Goal: Information Seeking & Learning: Learn about a topic

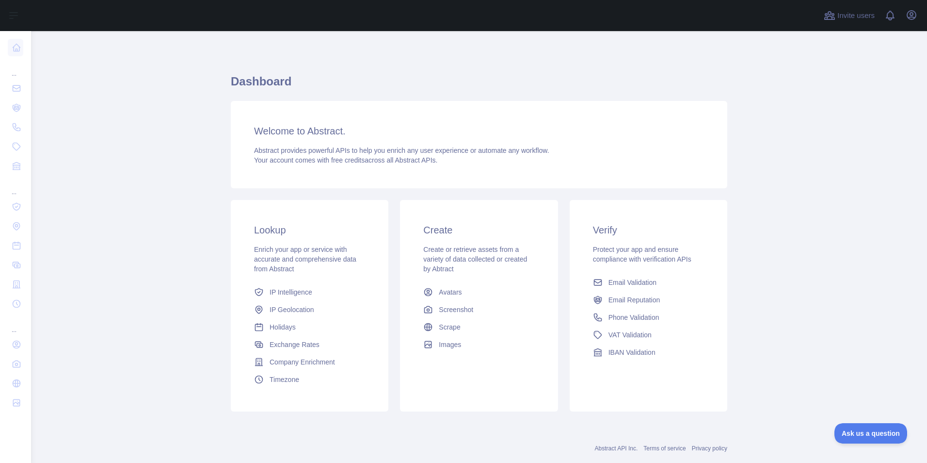
scroll to position [20, 0]
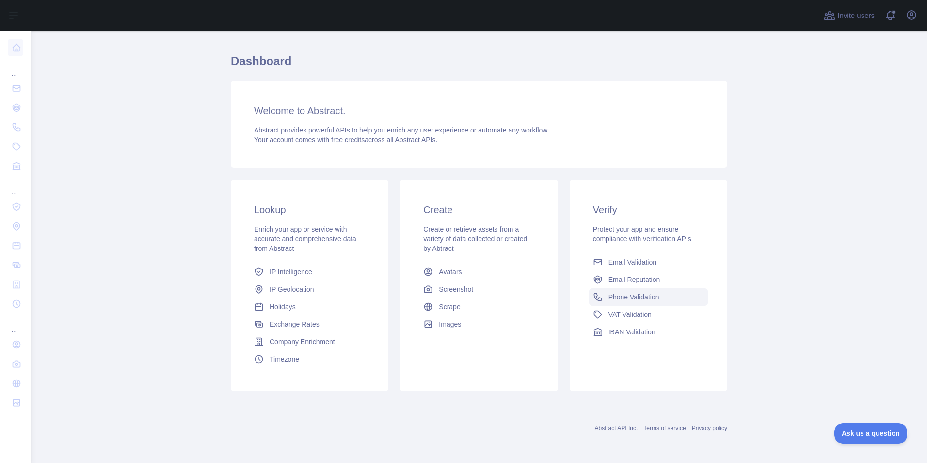
click at [617, 291] on link "Phone Validation" at bounding box center [648, 296] width 119 height 17
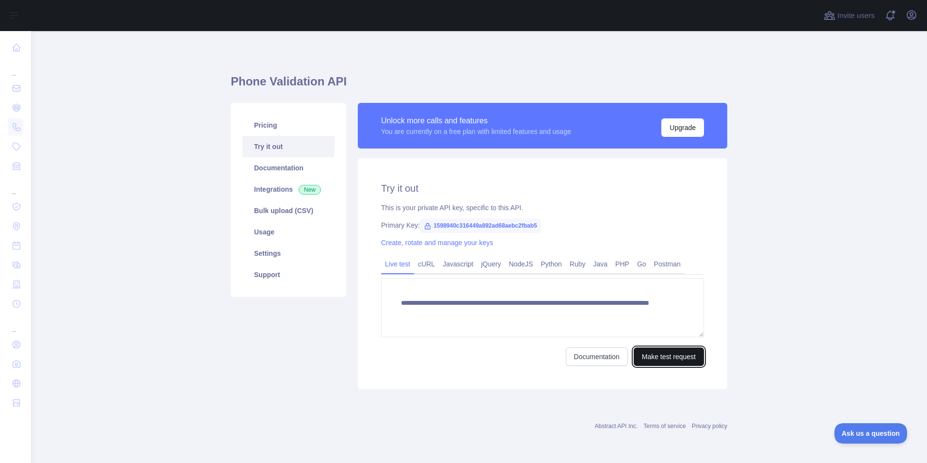
click at [642, 355] on button "Make test request" at bounding box center [669, 356] width 70 height 18
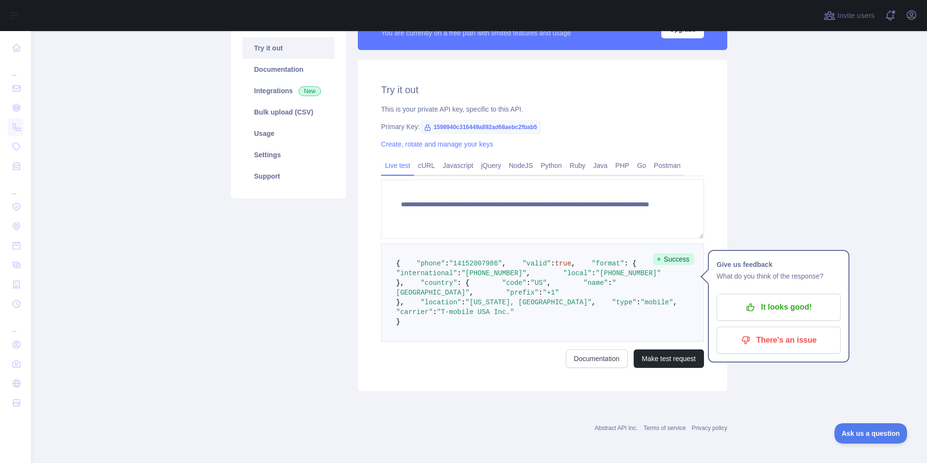
scroll to position [186, 0]
click at [641, 356] on button "Make test request" at bounding box center [669, 358] width 70 height 18
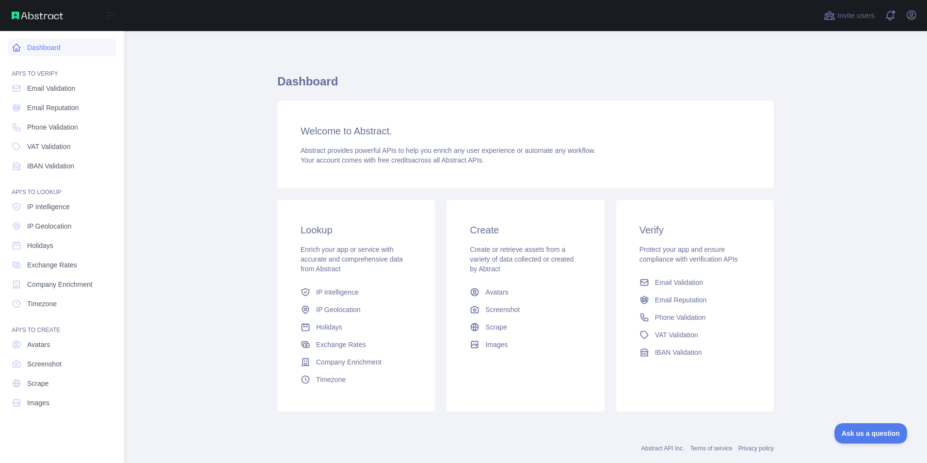
click at [18, 48] on icon at bounding box center [17, 48] width 10 height 10
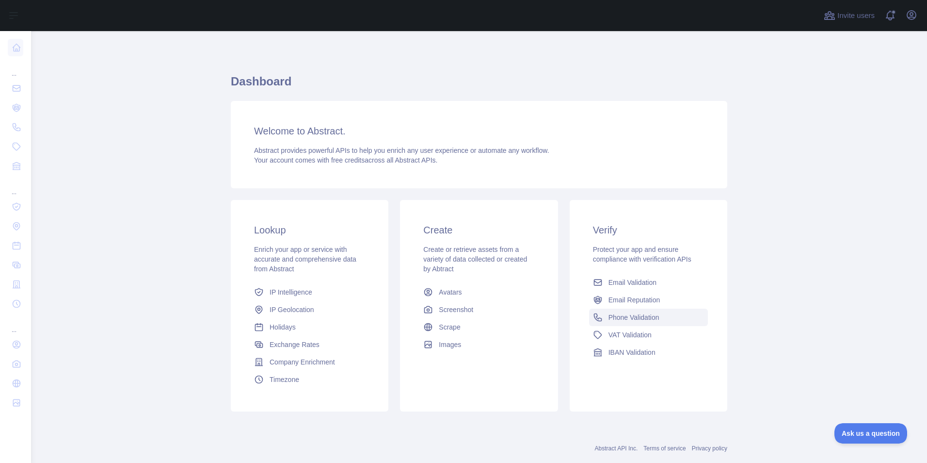
click at [642, 318] on span "Phone Validation" at bounding box center [633, 317] width 51 height 10
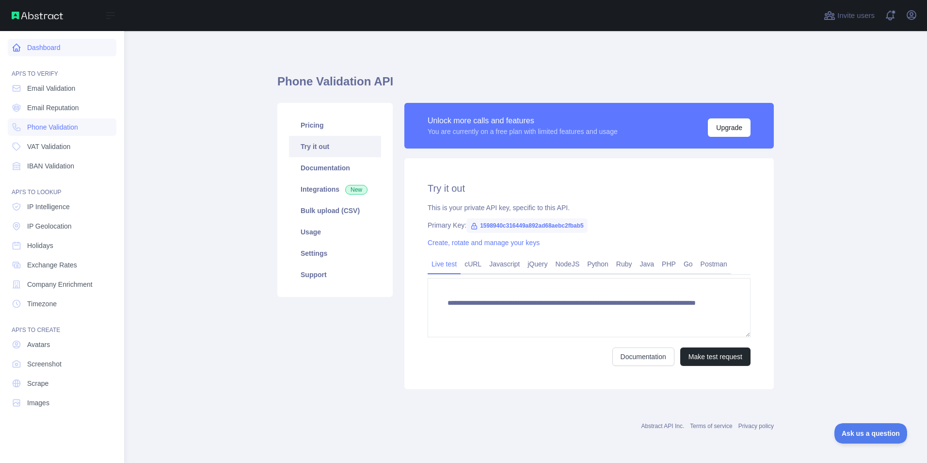
click at [27, 49] on link "Dashboard" at bounding box center [62, 47] width 109 height 17
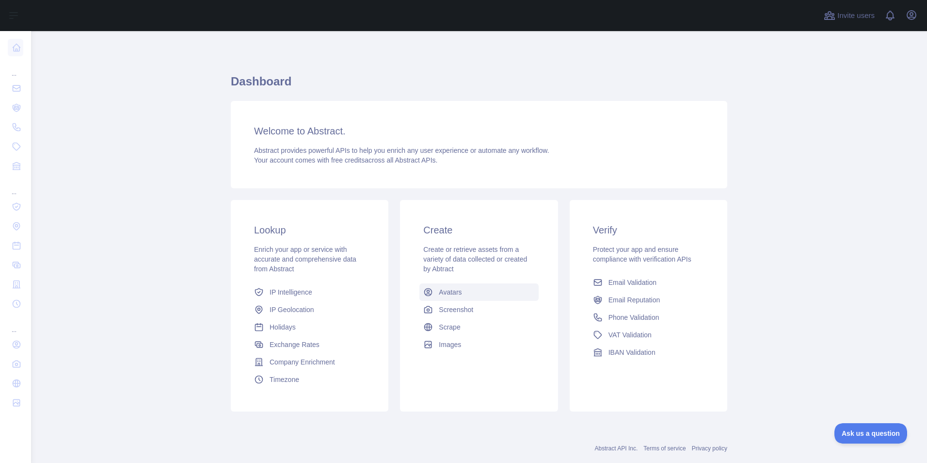
click at [507, 296] on link "Avatars" at bounding box center [478, 291] width 119 height 17
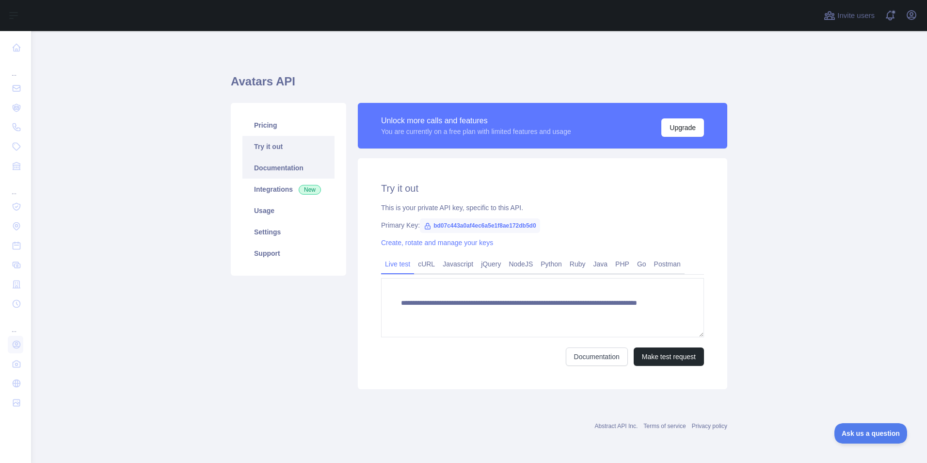
click at [308, 172] on link "Documentation" at bounding box center [288, 167] width 92 height 21
click at [286, 194] on link "Integrations New" at bounding box center [288, 188] width 92 height 21
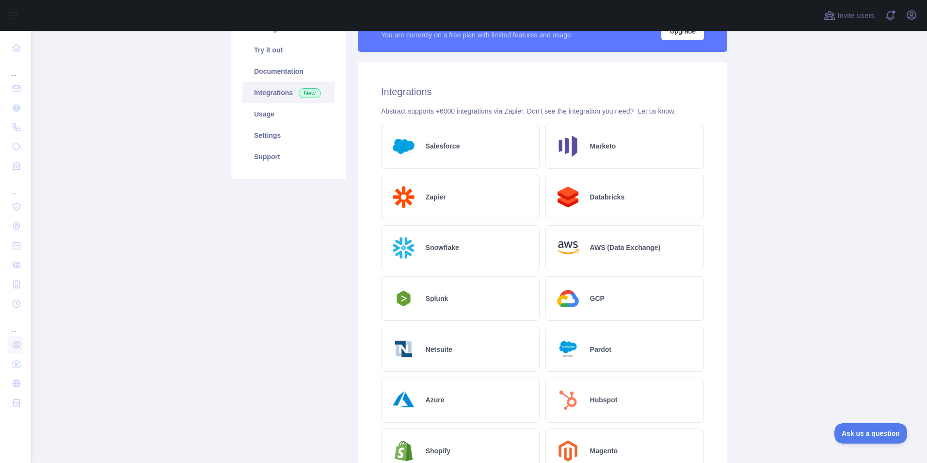
scroll to position [97, 0]
click at [286, 44] on link "Try it out" at bounding box center [288, 49] width 92 height 21
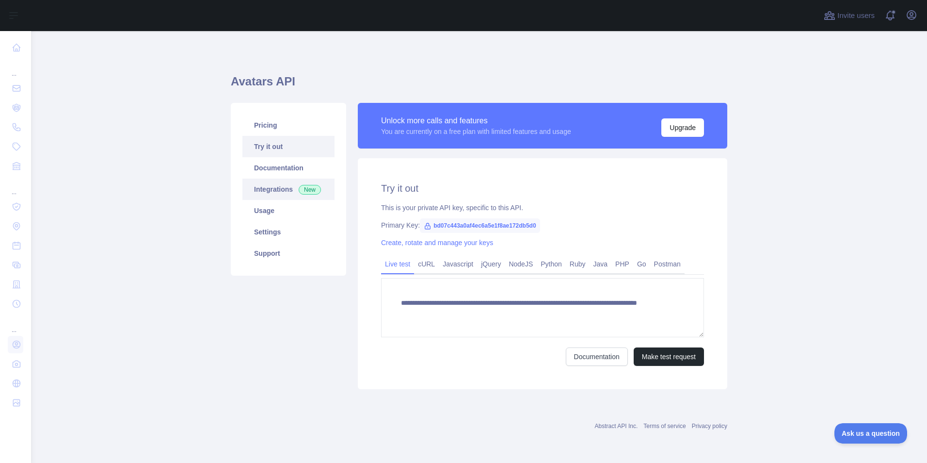
click at [272, 191] on link "Integrations New" at bounding box center [288, 188] width 92 height 21
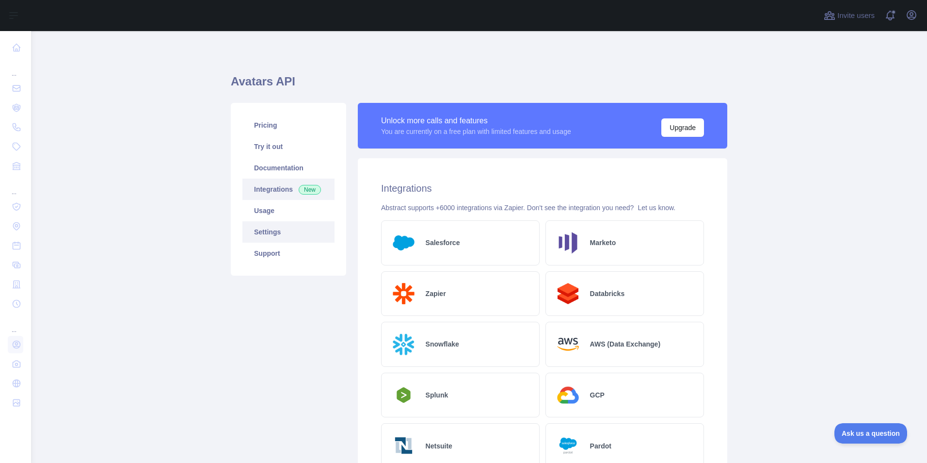
click at [276, 232] on link "Settings" at bounding box center [288, 231] width 92 height 21
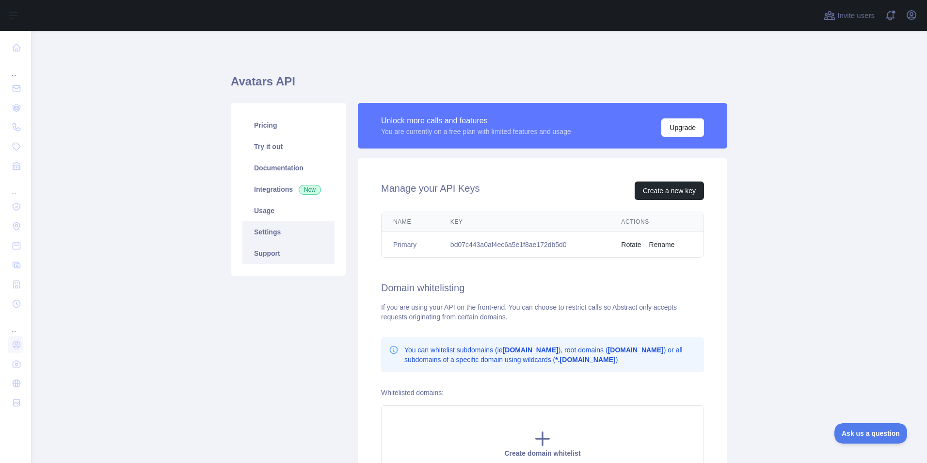
click at [278, 248] on link "Support" at bounding box center [288, 252] width 92 height 21
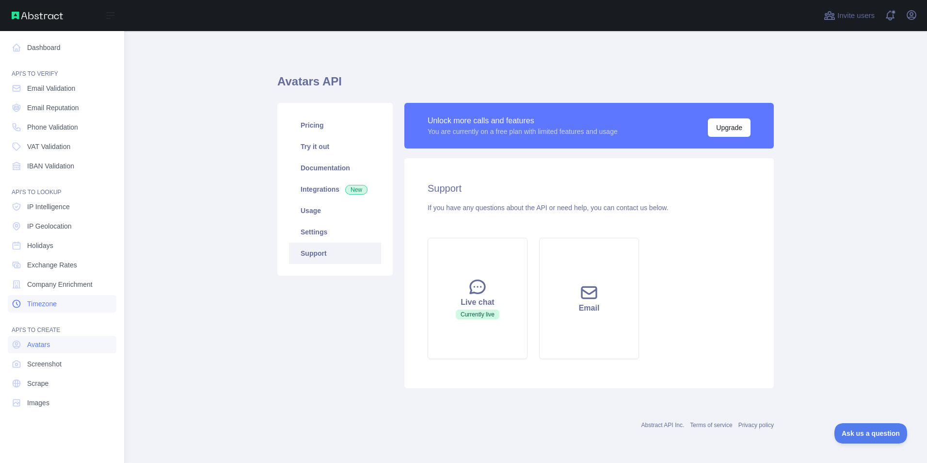
click at [49, 301] on span "Timezone" at bounding box center [42, 304] width 30 height 10
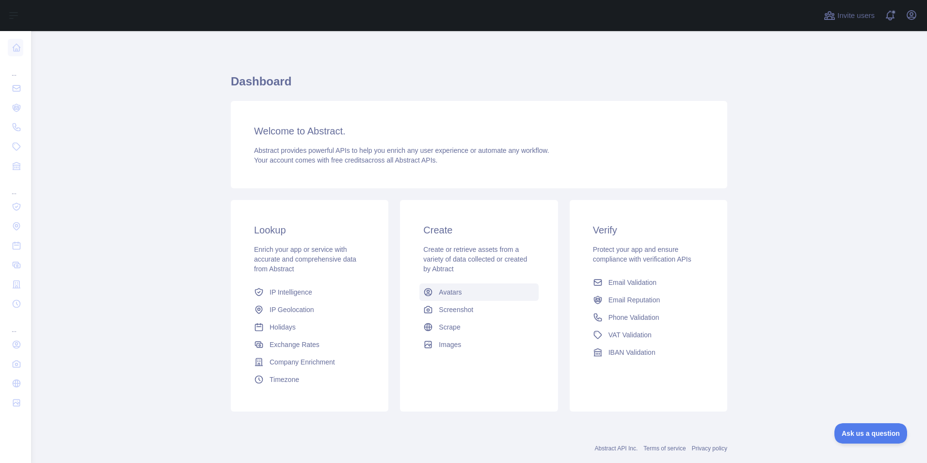
click at [434, 293] on link "Avatars" at bounding box center [478, 291] width 119 height 17
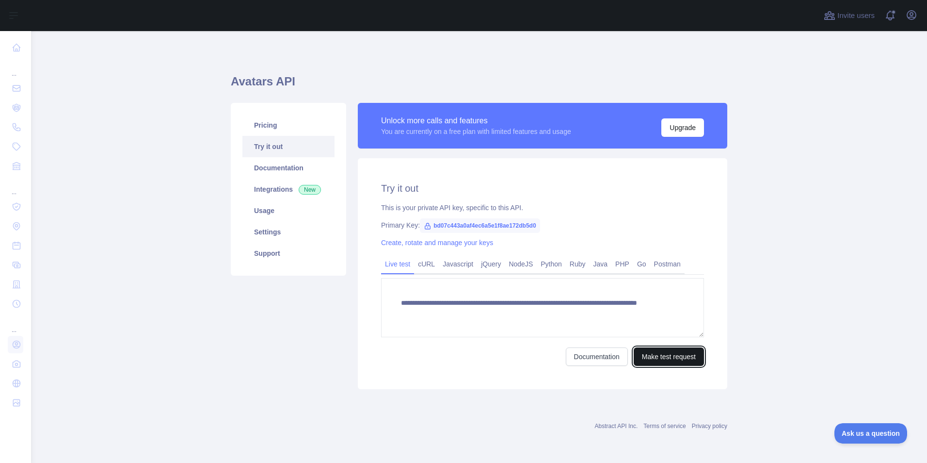
click at [670, 356] on button "Make test request" at bounding box center [669, 356] width 70 height 18
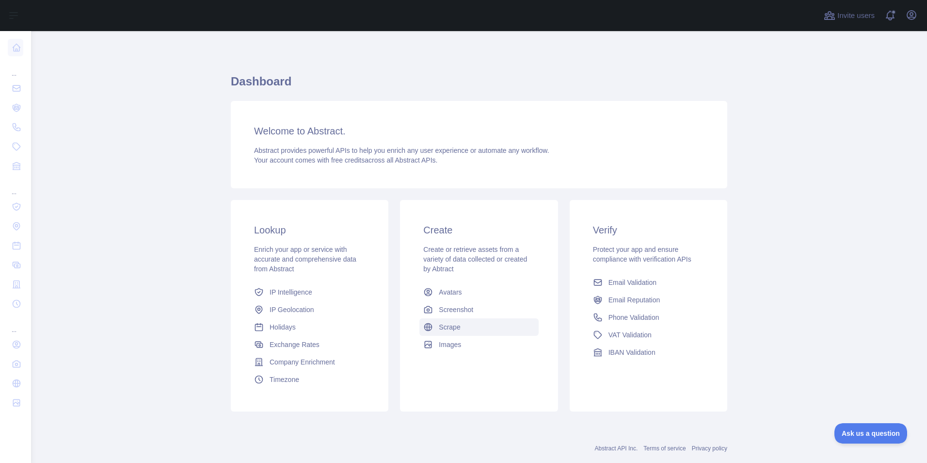
click at [452, 331] on span "Scrape" at bounding box center [449, 327] width 21 height 10
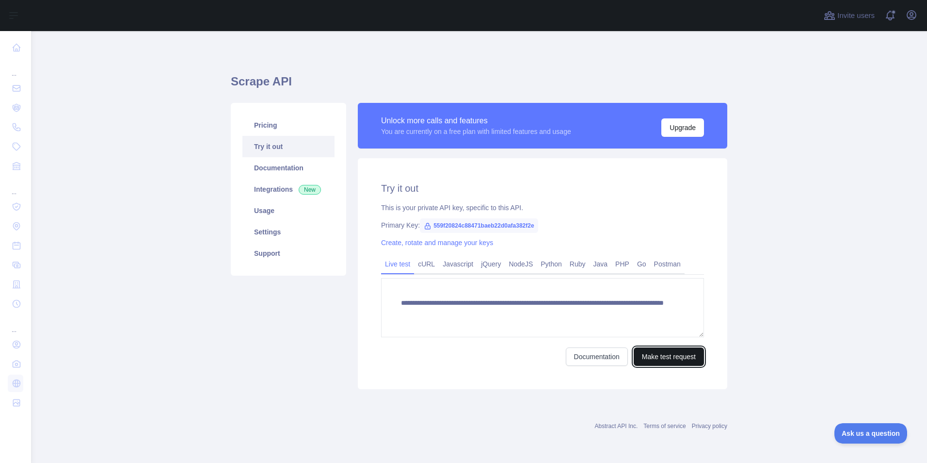
click at [643, 354] on button "Make test request" at bounding box center [669, 356] width 70 height 18
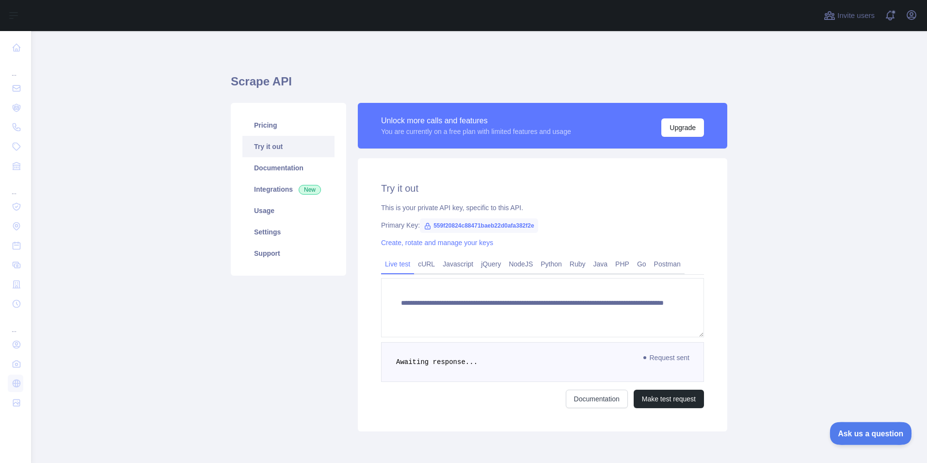
click at [861, 428] on span "Ask us a question" at bounding box center [865, 431] width 73 height 7
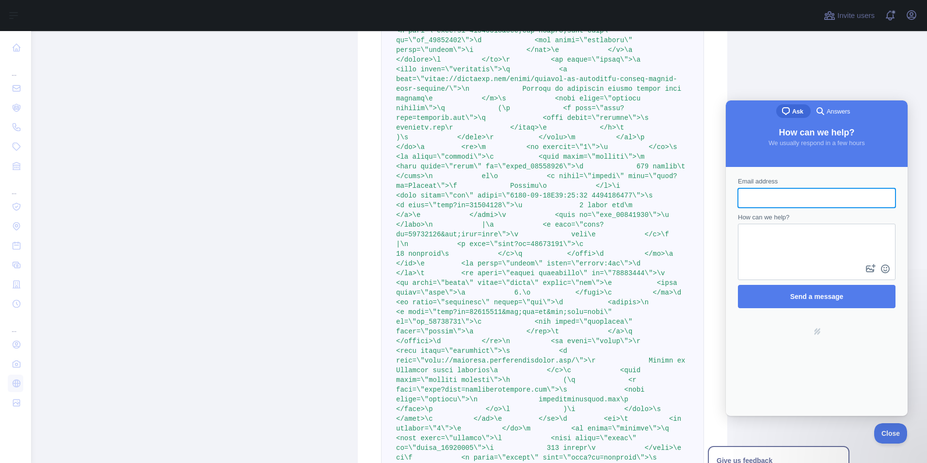
scroll to position [1067, 0]
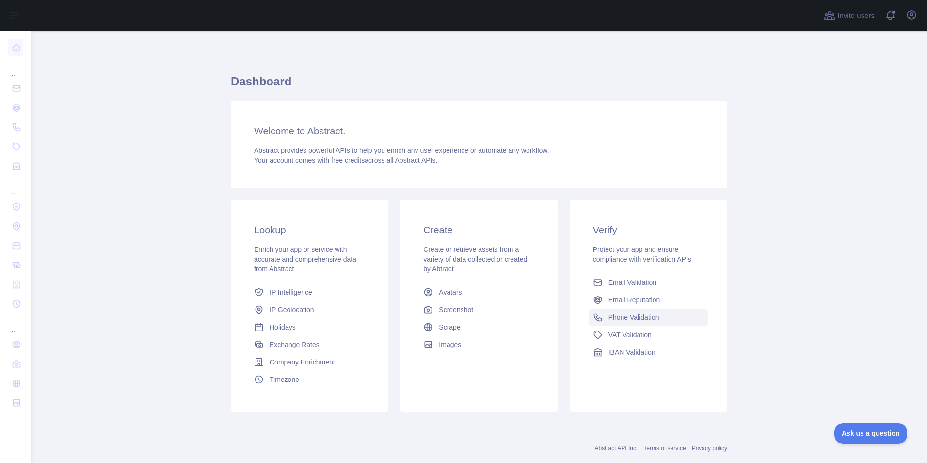
click at [623, 313] on span "Phone Validation" at bounding box center [633, 317] width 51 height 10
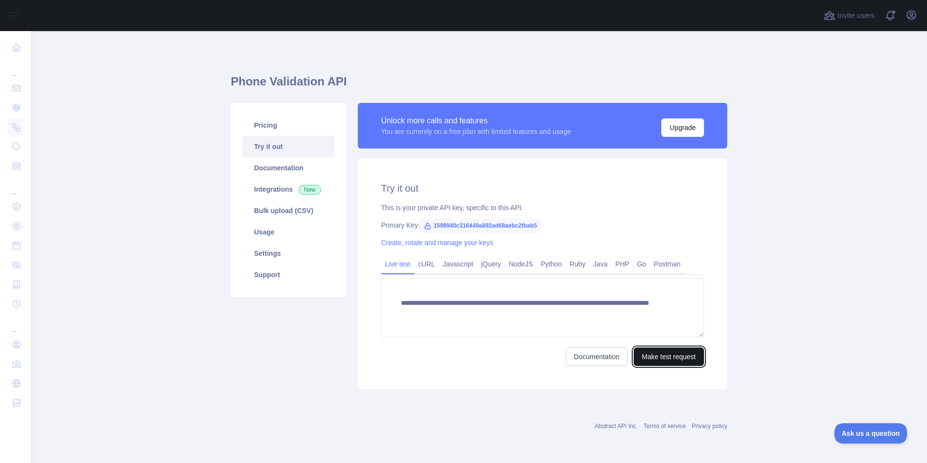
click at [640, 352] on button "Make test request" at bounding box center [669, 356] width 70 height 18
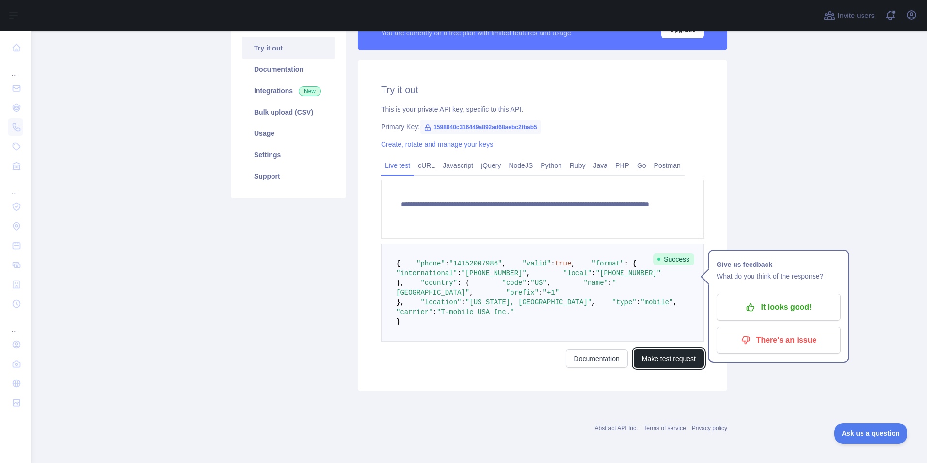
scroll to position [186, 0]
click at [540, 310] on pre "{ "phone" : "14152007986" , "valid" : true , "format" : { "international" : "+1…" at bounding box center [542, 292] width 323 height 98
click at [514, 304] on pre "{ "phone" : "14152007986" , "valid" : true , "format" : { "international" : "+1…" at bounding box center [542, 292] width 323 height 98
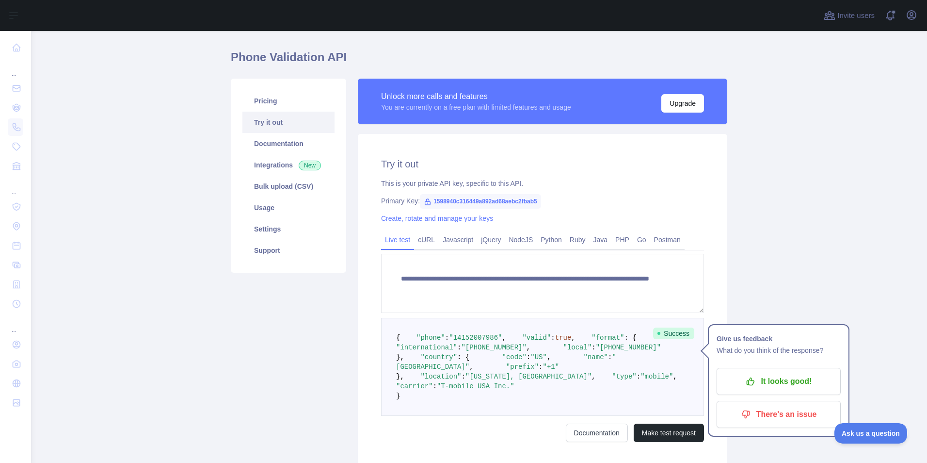
scroll to position [0, 0]
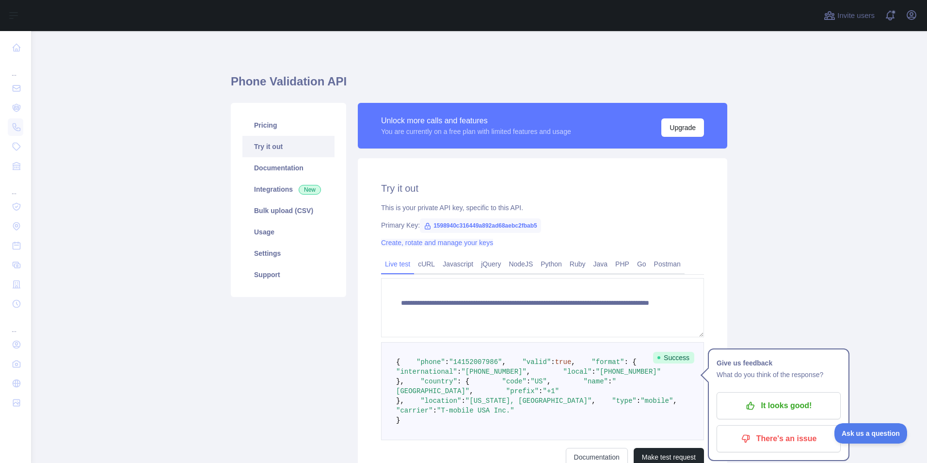
click at [393, 244] on link "Create, rotate and manage your keys" at bounding box center [437, 243] width 112 height 8
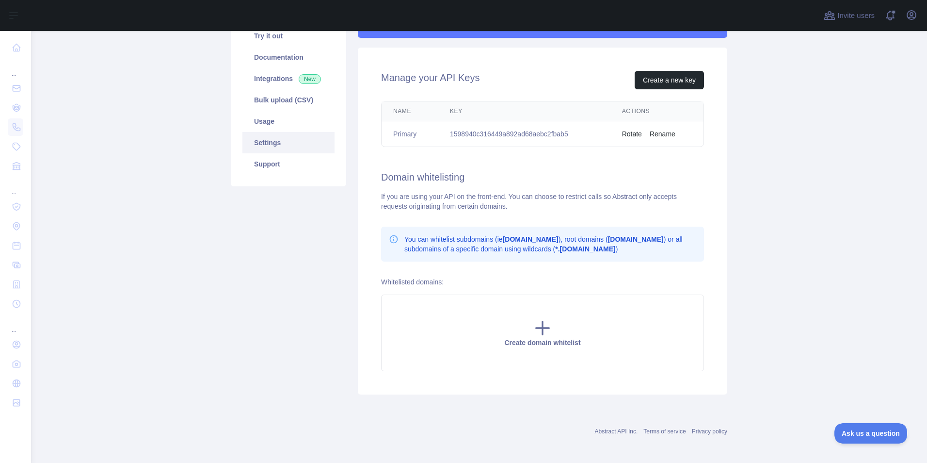
scroll to position [114, 0]
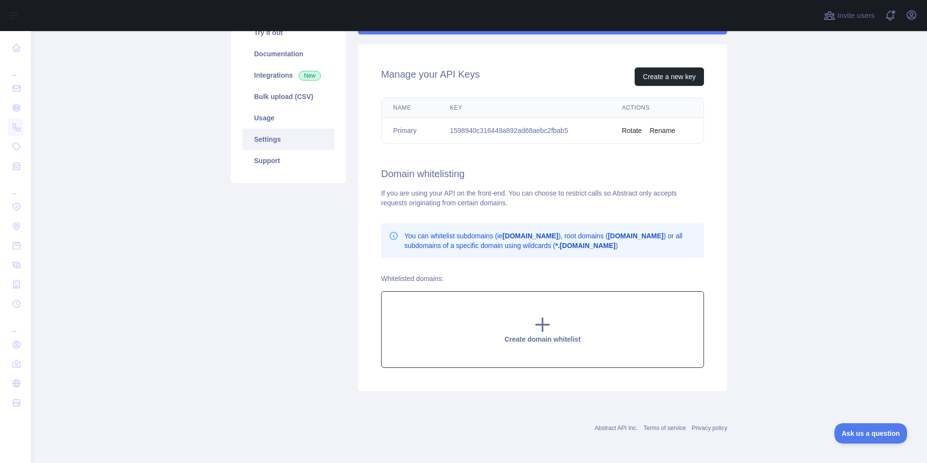
click at [499, 306] on div "Create domain whitelist" at bounding box center [542, 329] width 323 height 77
